Goal: Transaction & Acquisition: Purchase product/service

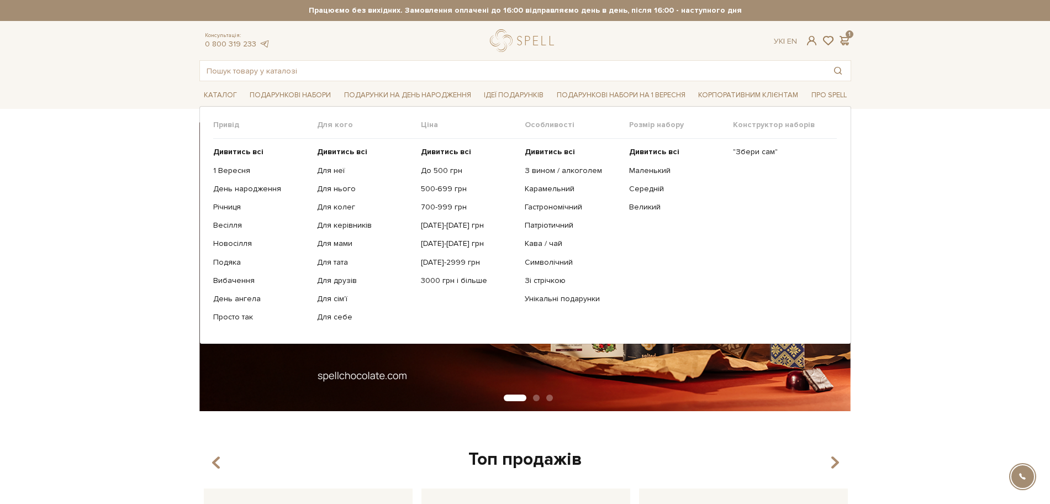
click at [265, 83] on li "Подарункові набори Привід Дивитись всі" at bounding box center [290, 95] width 90 height 26
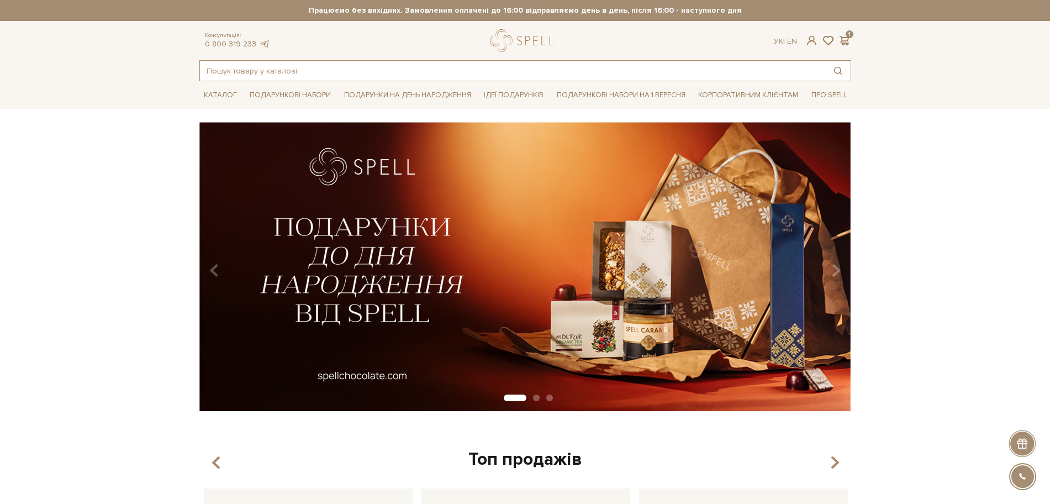
click at [263, 76] on input "text" at bounding box center [512, 71] width 625 height 20
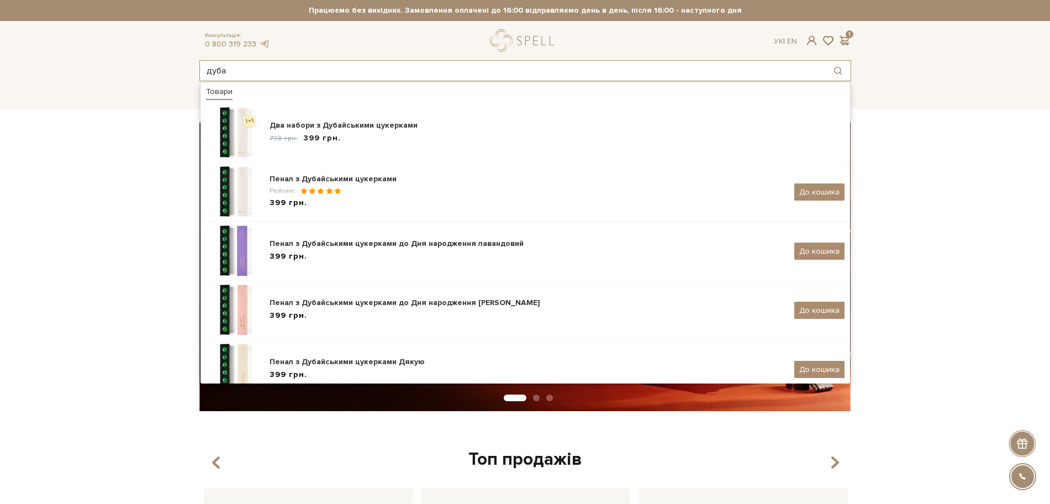
type input "дуба"
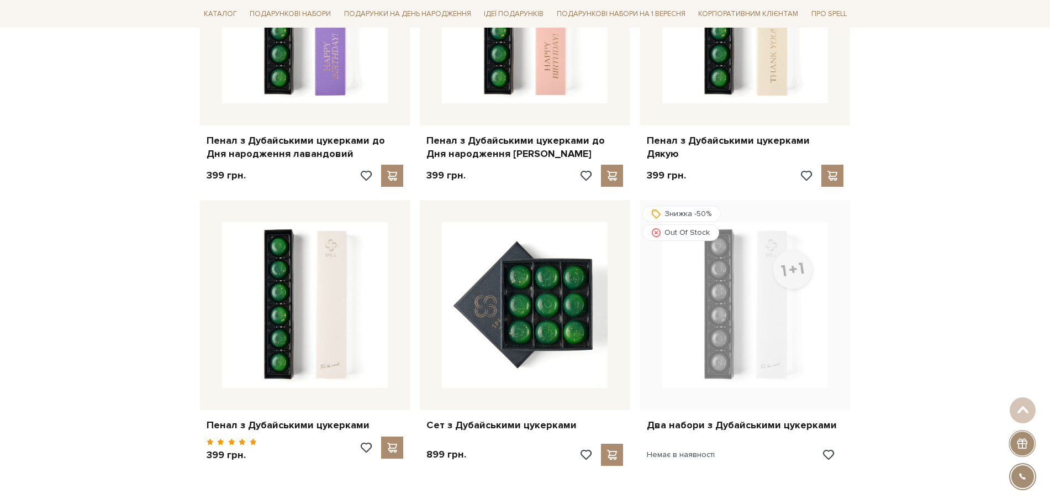
scroll to position [414, 0]
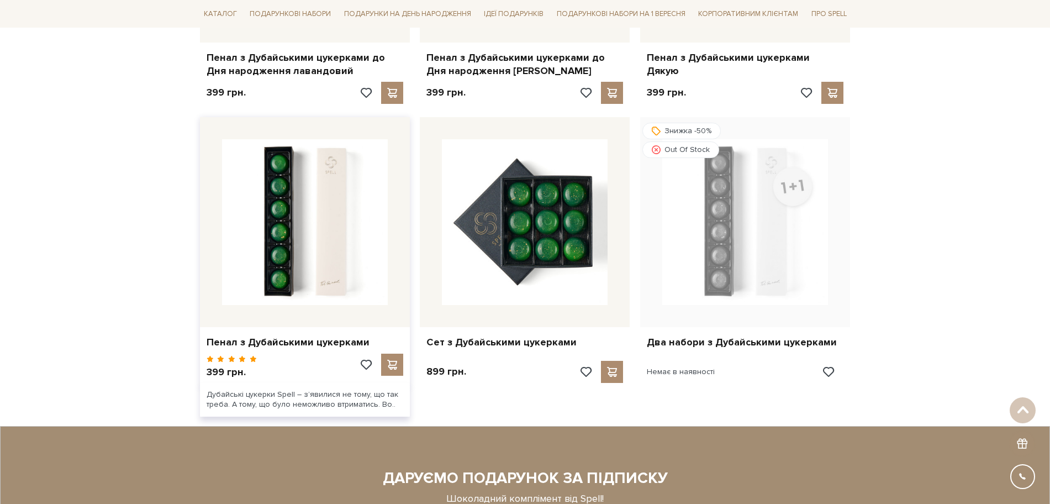
click at [263, 334] on div "Пенал з Дубайськими цукерками" at bounding box center [305, 340] width 210 height 26
click at [263, 344] on link "Пенал з Дубайськими цукерками" at bounding box center [305, 342] width 197 height 13
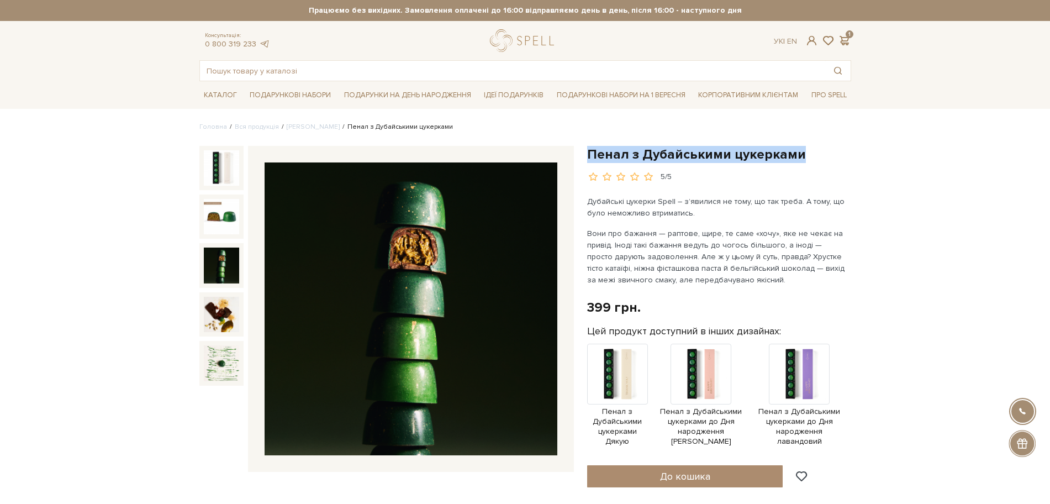
drag, startPoint x: 588, startPoint y: 155, endPoint x: 799, endPoint y: 146, distance: 211.2
click at [799, 146] on h1 "Пенал з Дубайськими цукерками" at bounding box center [719, 154] width 264 height 17
copy h1 "Пенал з Дубайськими цукерками"
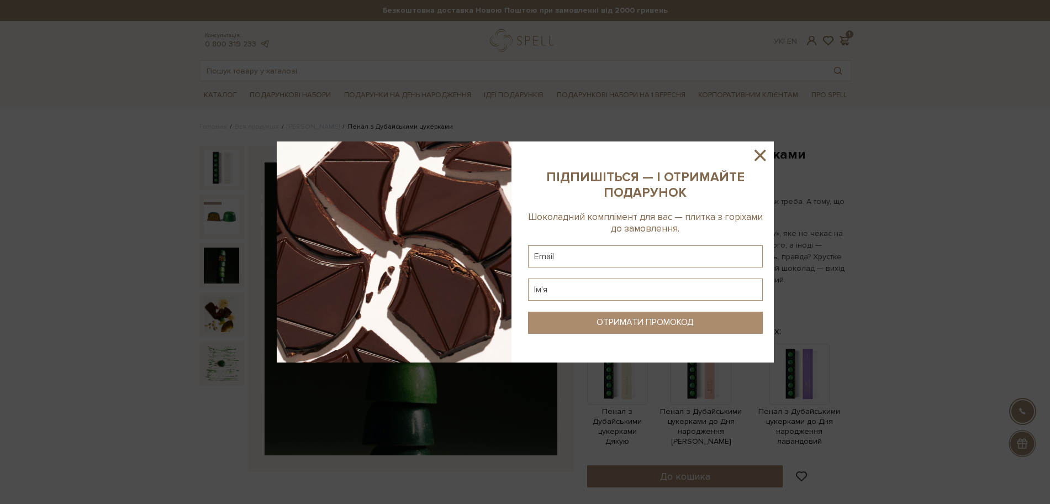
click at [761, 153] on icon at bounding box center [760, 155] width 19 height 19
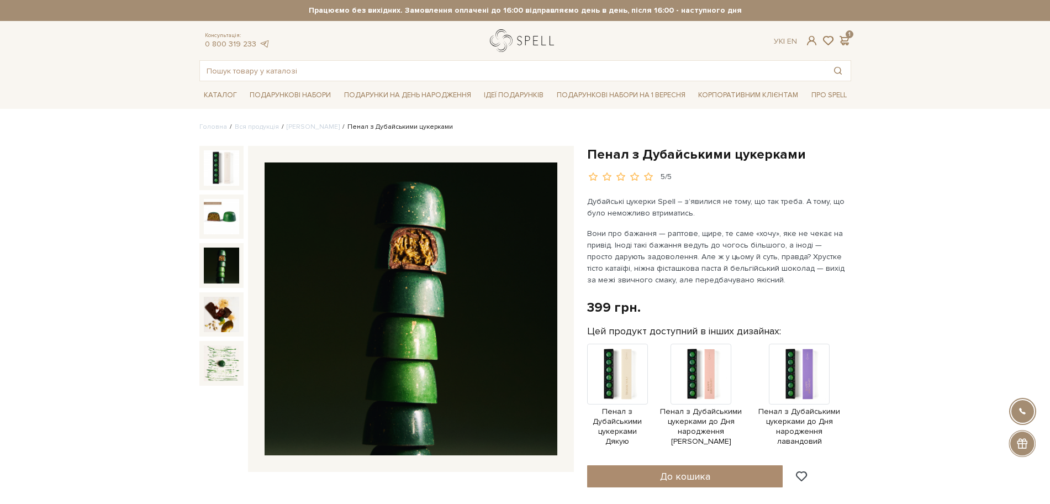
click at [513, 47] on link "logo" at bounding box center [524, 40] width 69 height 23
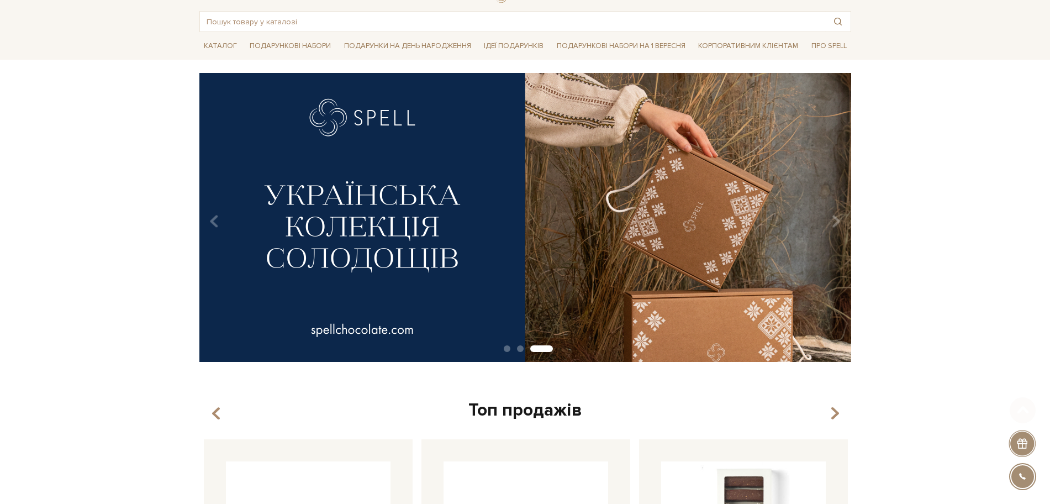
scroll to position [69, 0]
